Goal: Task Accomplishment & Management: Complete application form

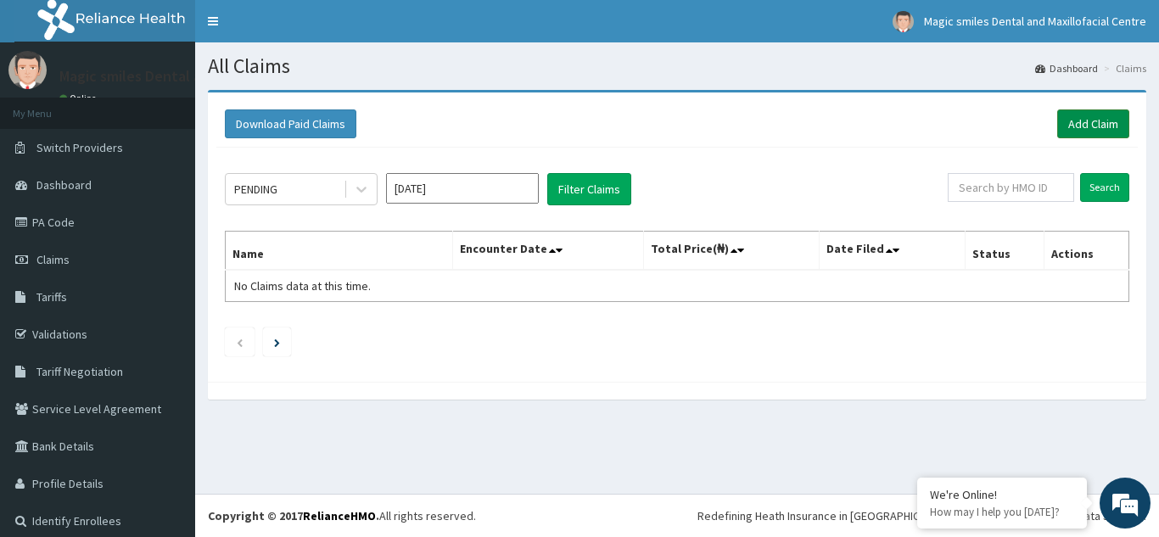
click at [1090, 130] on link "Add Claim" at bounding box center [1094, 123] width 72 height 29
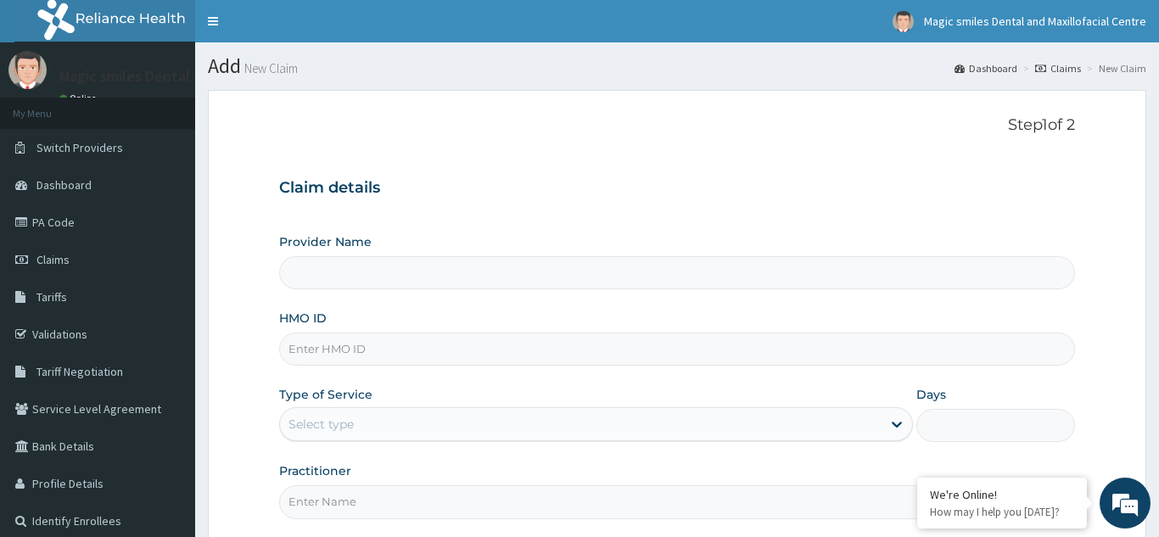
type input "Magical Smiles Dental and Maxillofacial Centre"
click at [355, 348] on input "HMO ID" at bounding box center [677, 349] width 796 height 33
type input "ksb/10913/a"
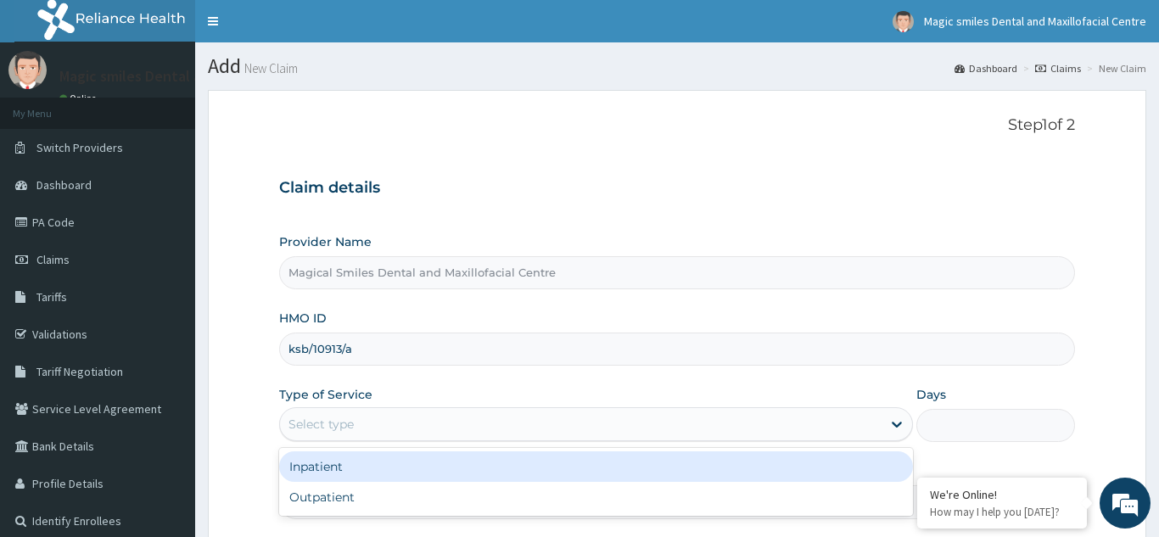
click at [324, 506] on div "Outpatient" at bounding box center [596, 497] width 635 height 31
type input "1"
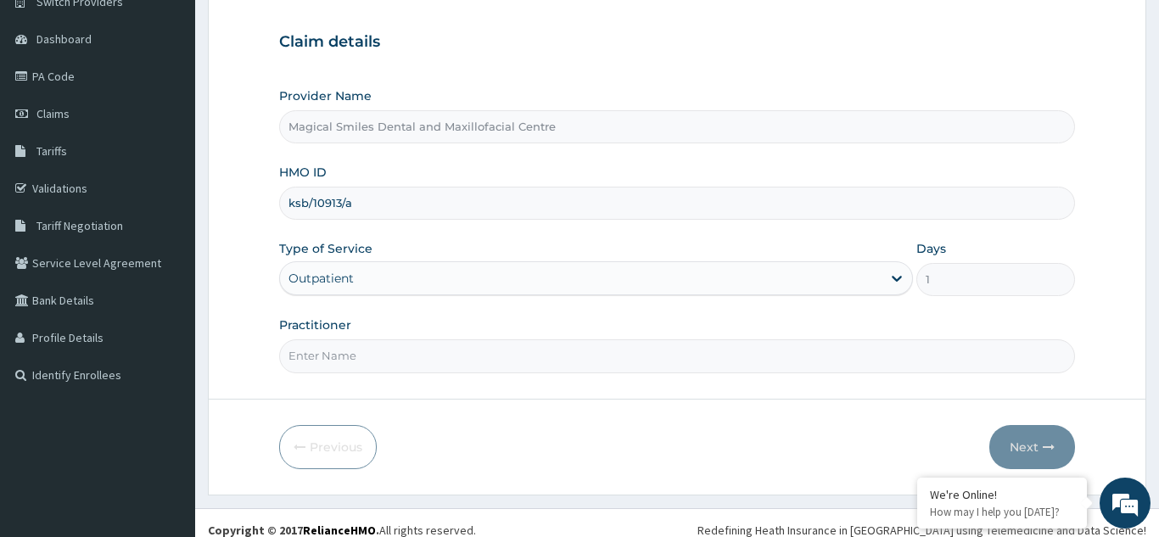
scroll to position [147, 0]
click at [331, 351] on input "Practitioner" at bounding box center [677, 355] width 796 height 33
type input "dr chuks"
click at [1036, 441] on button "Next" at bounding box center [1033, 446] width 86 height 44
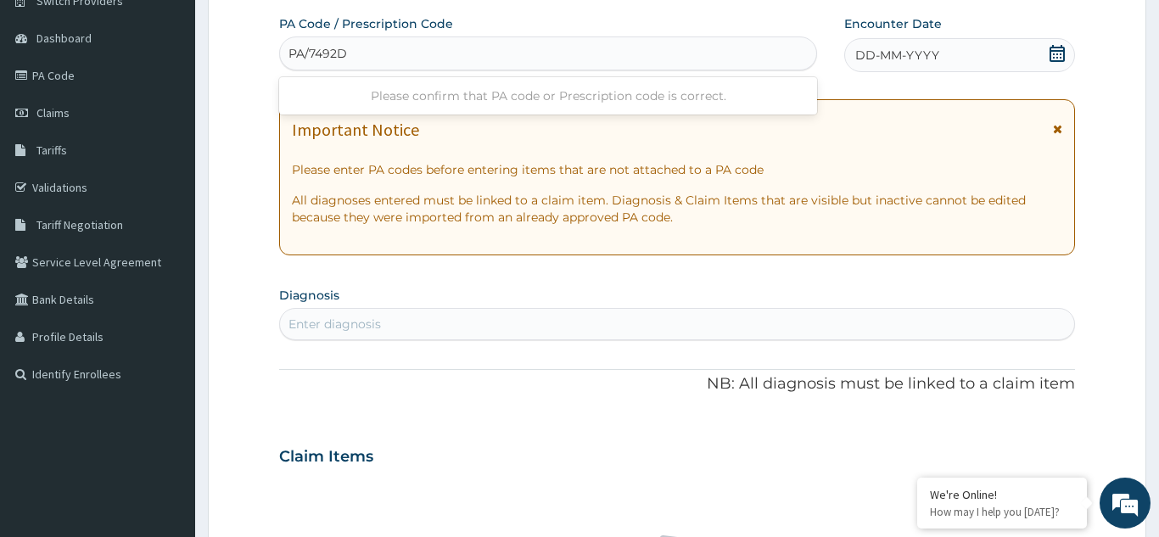
type input "PA/7492D6"
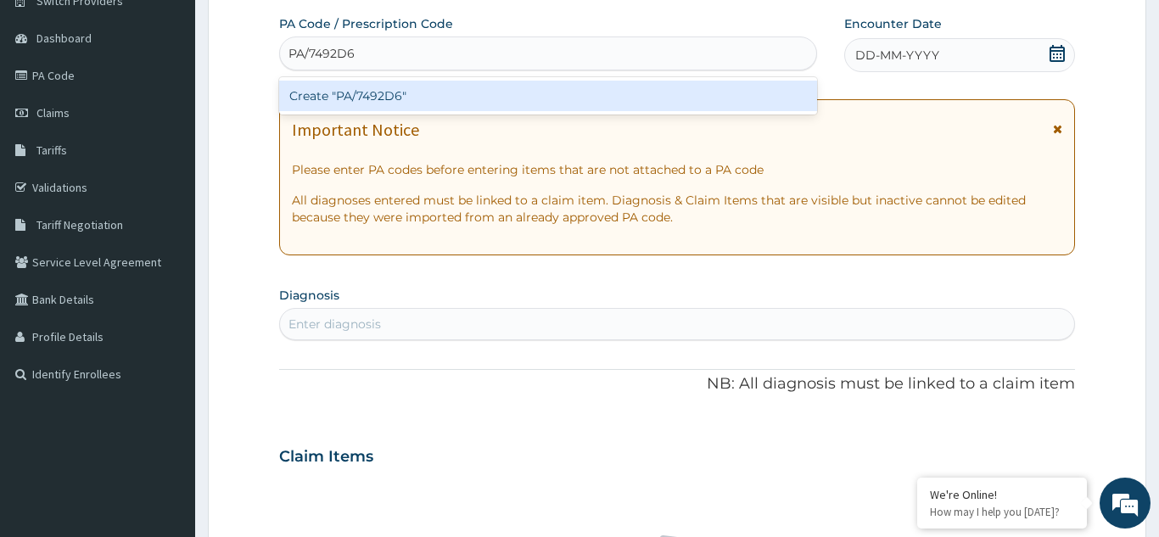
click at [392, 89] on div "Create "PA/7492D6"" at bounding box center [548, 96] width 538 height 31
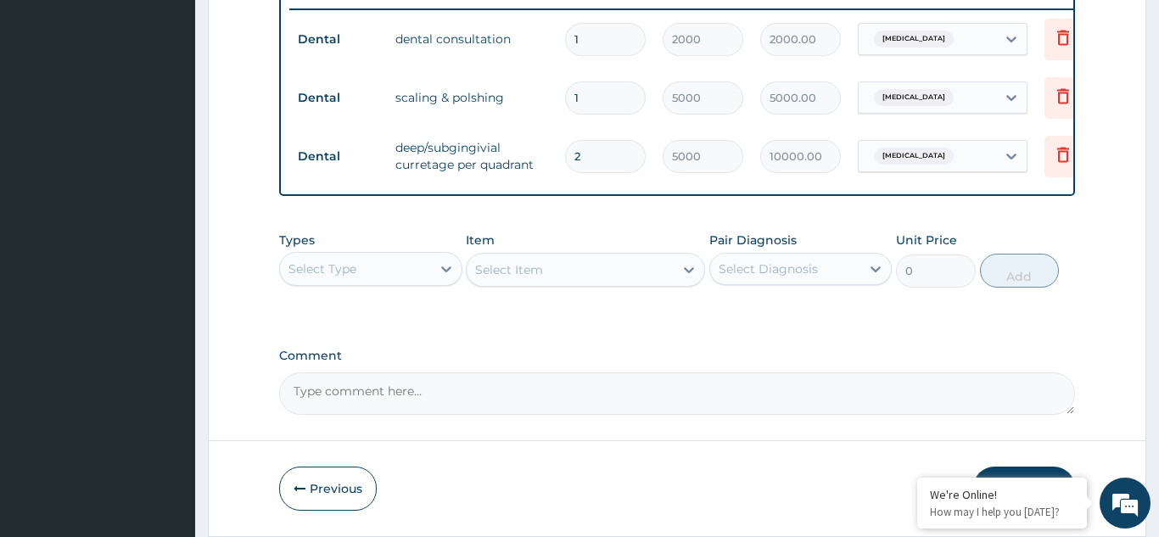
scroll to position [723, 0]
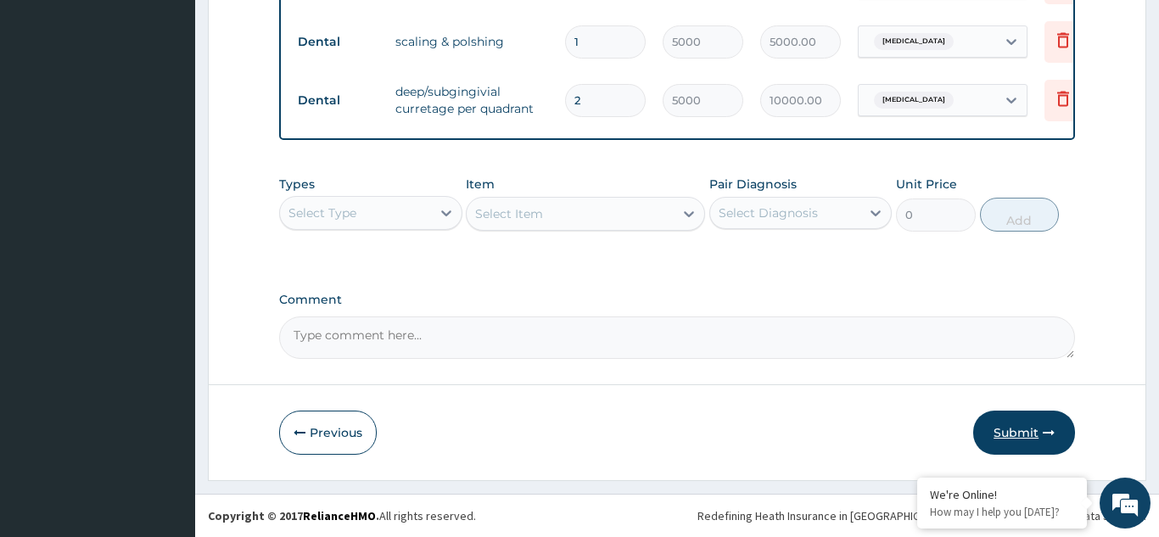
click at [1016, 424] on button "Submit" at bounding box center [1025, 433] width 102 height 44
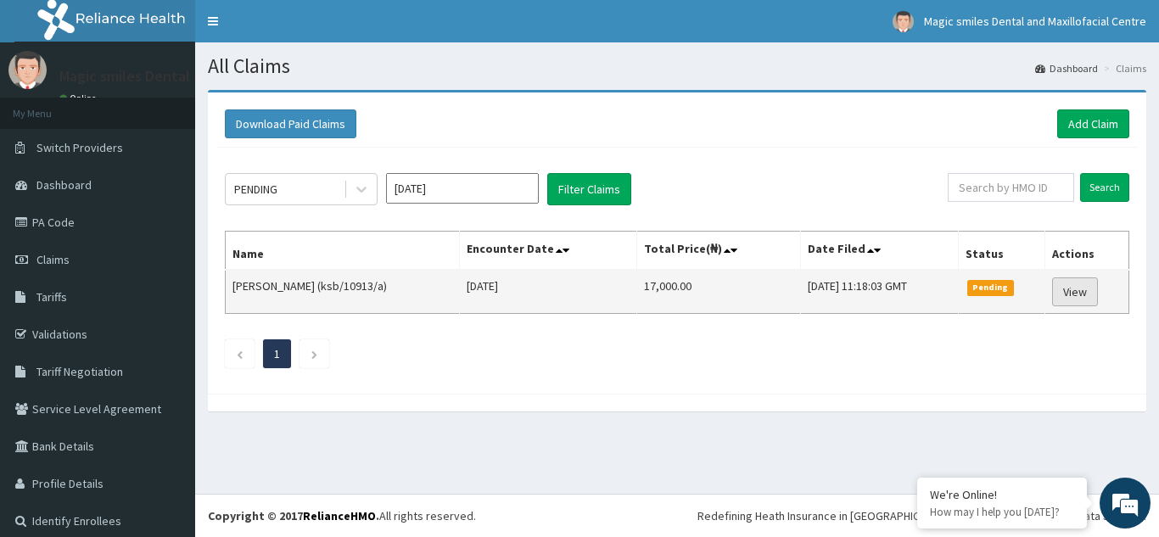
click at [1087, 292] on link "View" at bounding box center [1075, 292] width 46 height 29
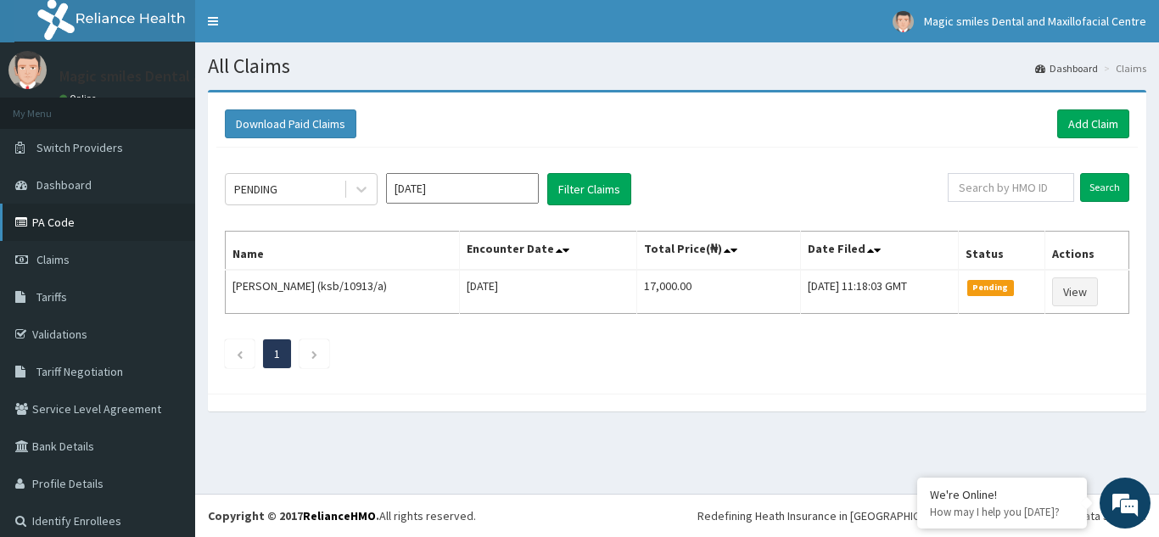
click at [58, 216] on link "PA Code" at bounding box center [97, 222] width 195 height 37
